Goal: Task Accomplishment & Management: Complete application form

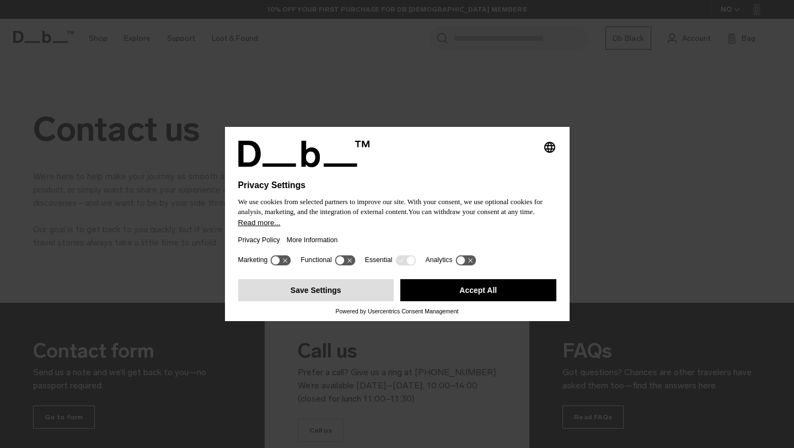
click at [336, 295] on button "Save Settings" at bounding box center [316, 290] width 156 height 22
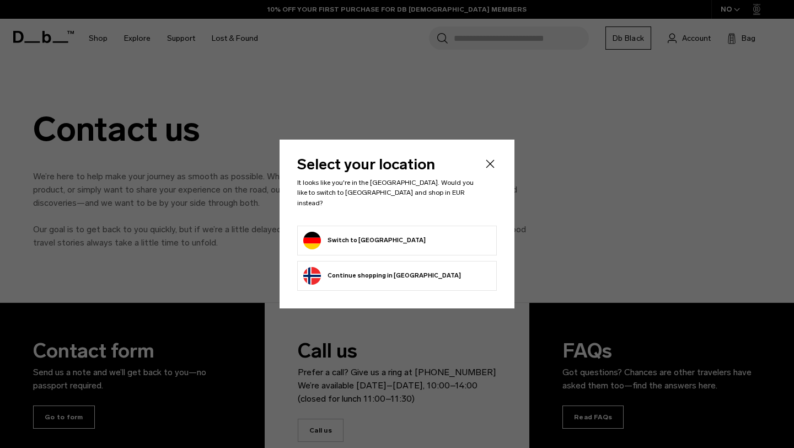
click at [365, 239] on button "Switch to Germany" at bounding box center [364, 241] width 122 height 18
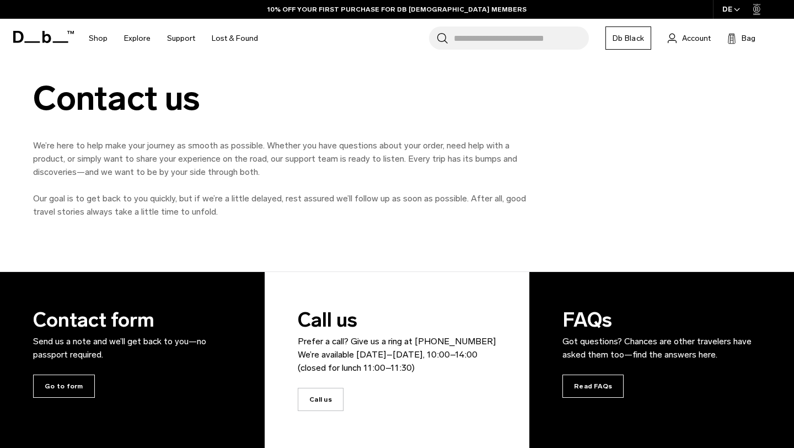
scroll to position [31, 0]
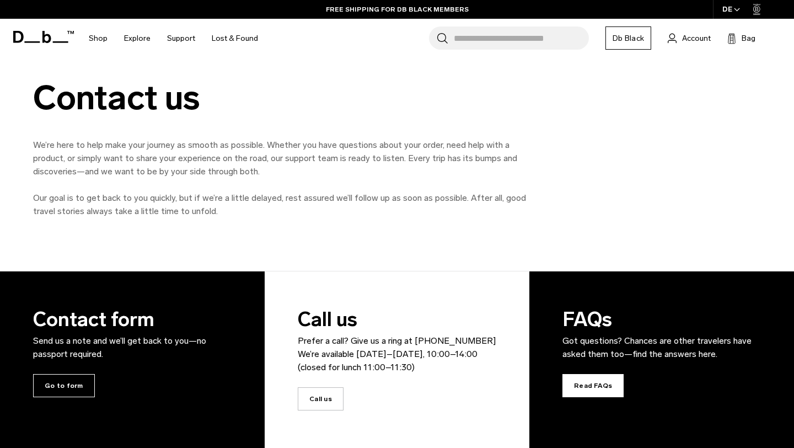
click at [590, 386] on span "Read FAQs" at bounding box center [592, 385] width 61 height 23
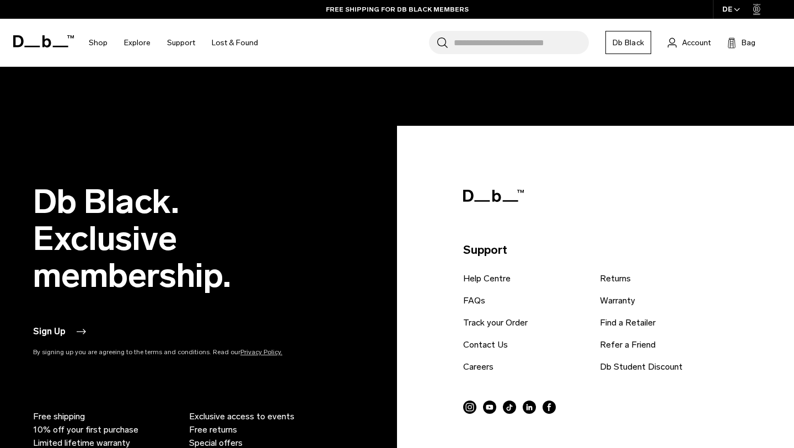
scroll to position [2255, 0]
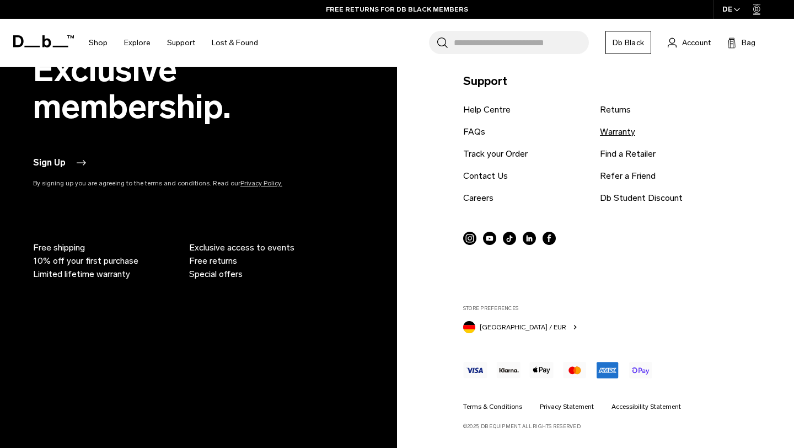
click at [619, 132] on link "Warranty" at bounding box center [617, 131] width 35 height 13
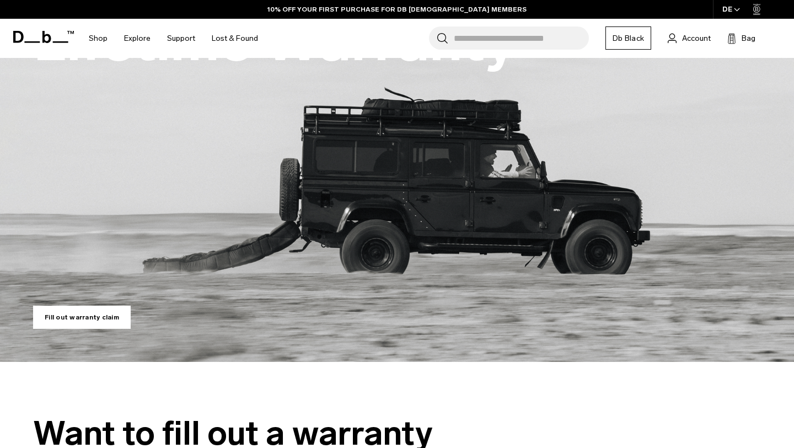
scroll to position [301, 0]
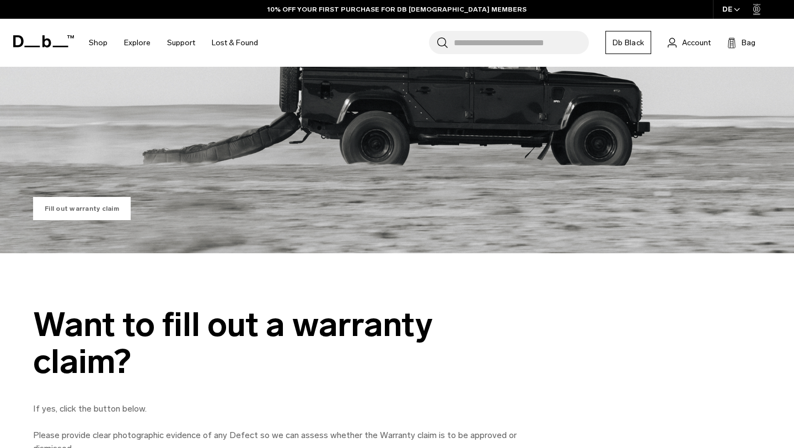
click at [55, 212] on link "Fill out warranty claim" at bounding box center [82, 208] width 98 height 23
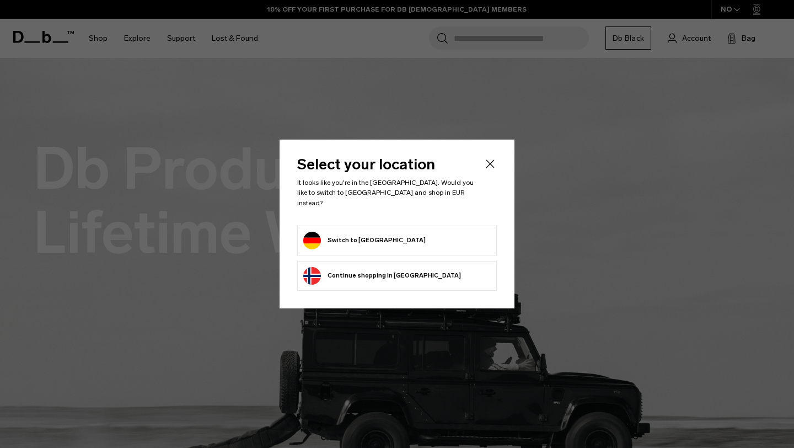
click at [440, 235] on form "Switch to [GEOGRAPHIC_DATA]" at bounding box center [396, 241] width 187 height 18
click at [406, 232] on form "Switch to [GEOGRAPHIC_DATA]" at bounding box center [396, 241] width 187 height 18
click at [354, 236] on button "Switch to [GEOGRAPHIC_DATA]" at bounding box center [364, 241] width 122 height 18
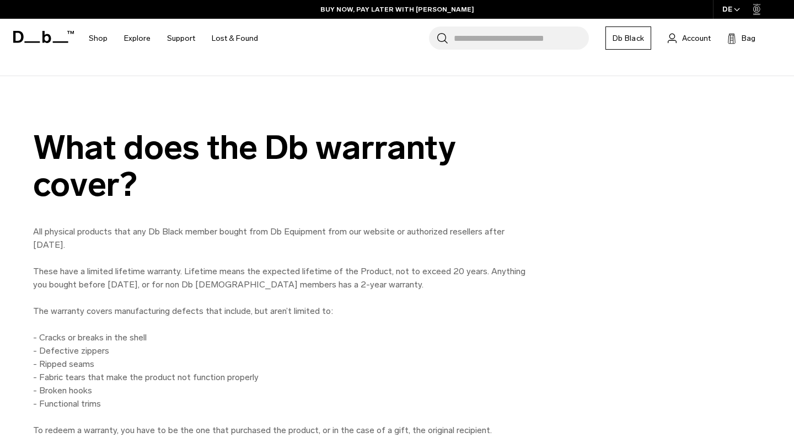
scroll to position [783, 0]
drag, startPoint x: 460, startPoint y: 232, endPoint x: 513, endPoint y: 248, distance: 55.8
click at [513, 248] on p "All physical products that any Db Black member bought from Db Equipment from ou…" at bounding box center [281, 330] width 496 height 212
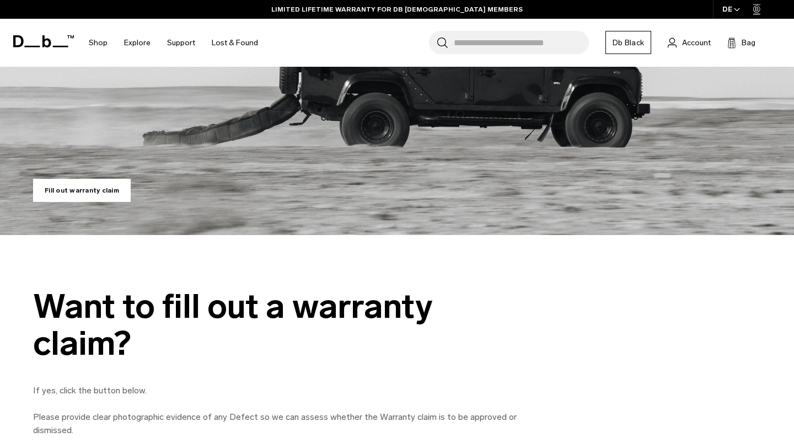
scroll to position [0, 0]
